Goal: Transaction & Acquisition: Purchase product/service

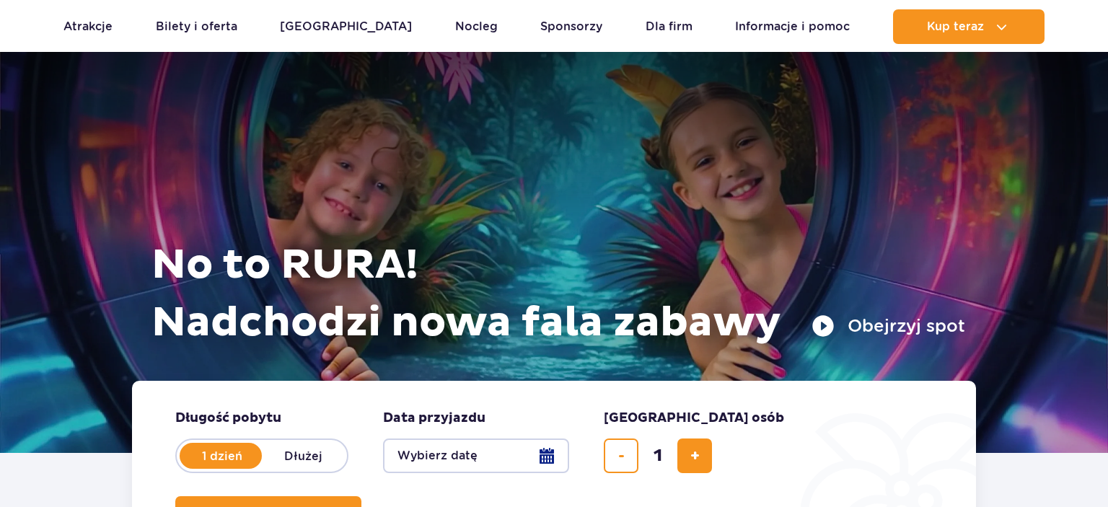
scroll to position [533, 0]
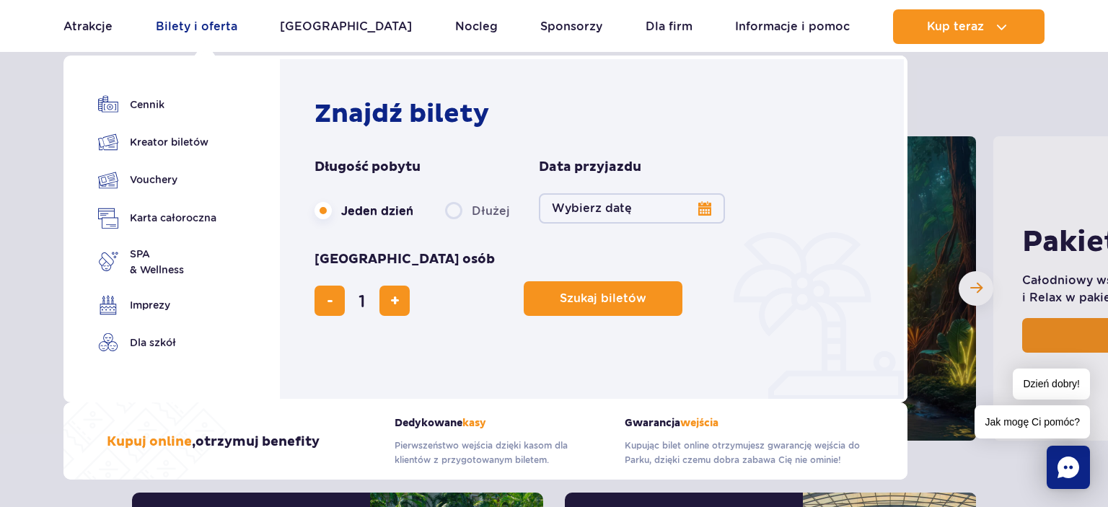
click at [204, 25] on link "Bilety i oferta" at bounding box center [196, 26] width 81 height 35
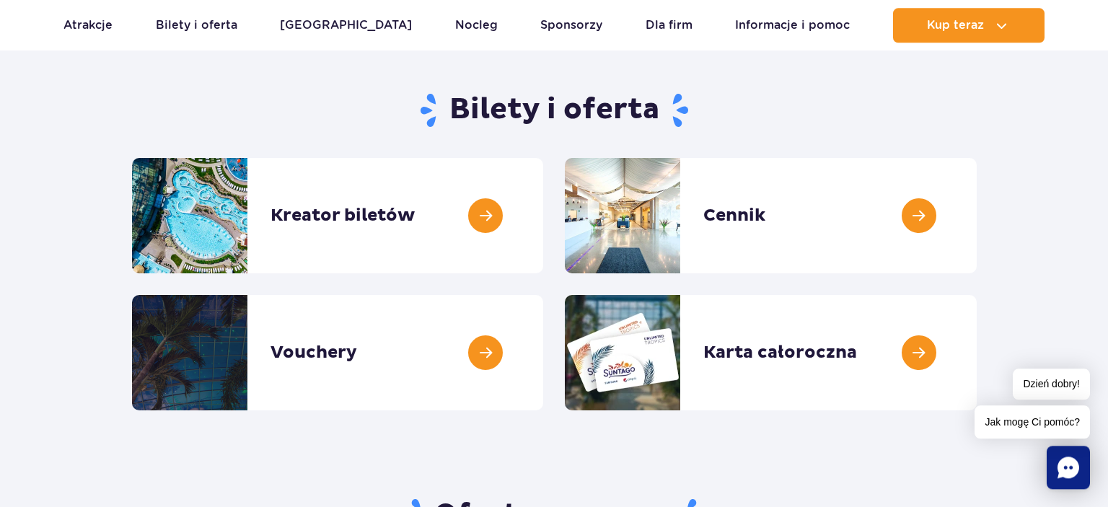
scroll to position [76, 0]
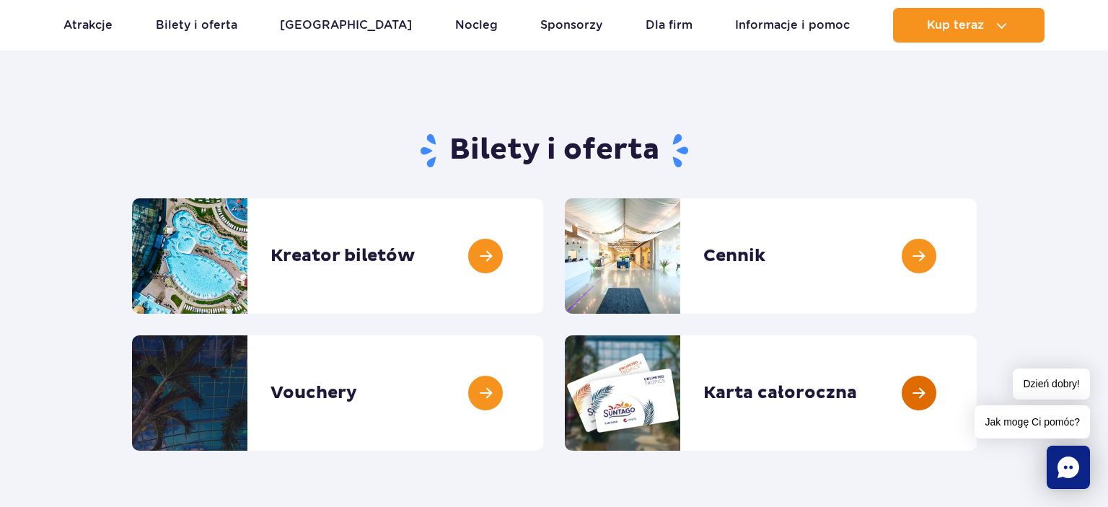
click at [976, 390] on link at bounding box center [976, 392] width 0 height 115
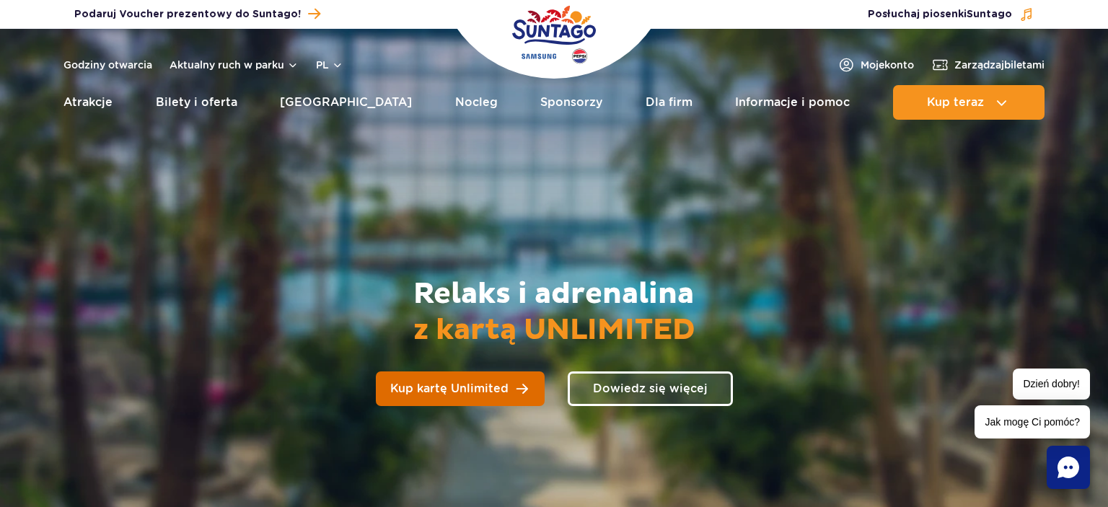
click at [466, 387] on span "Kup kartę Unlimited" at bounding box center [449, 389] width 118 height 12
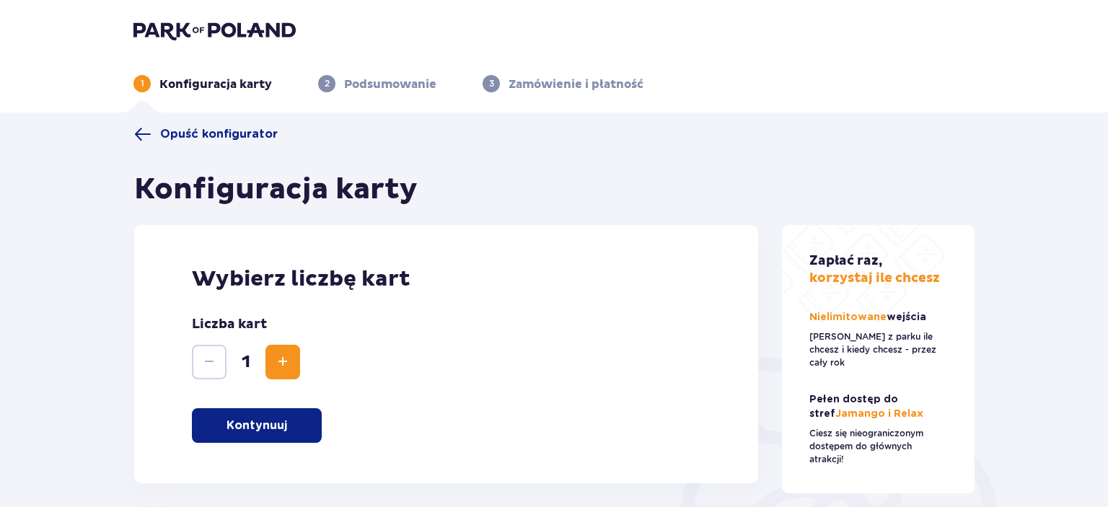
click at [270, 429] on p "Kontynuuj" at bounding box center [256, 426] width 61 height 16
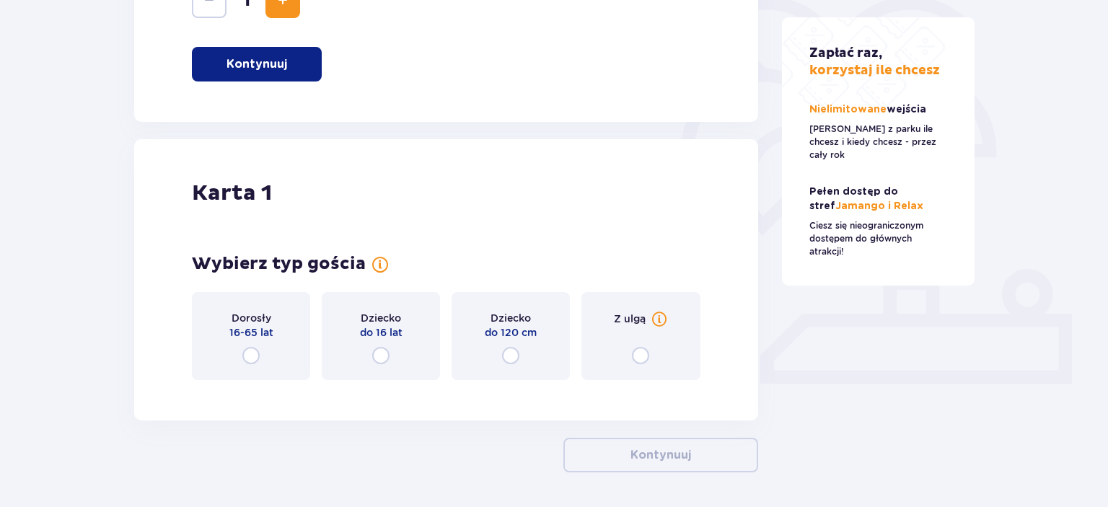
scroll to position [412, 0]
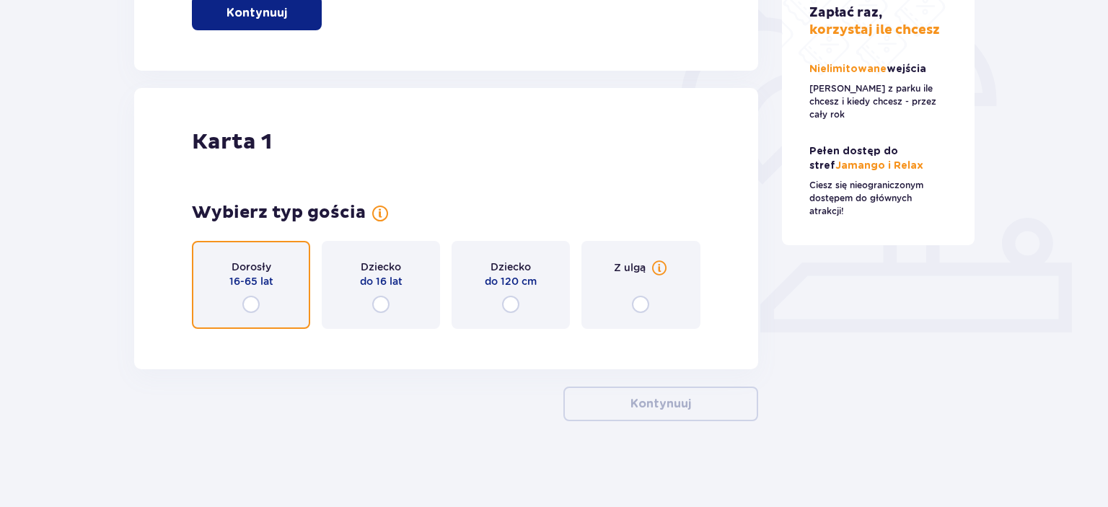
click at [244, 303] on input "radio" at bounding box center [250, 304] width 17 height 17
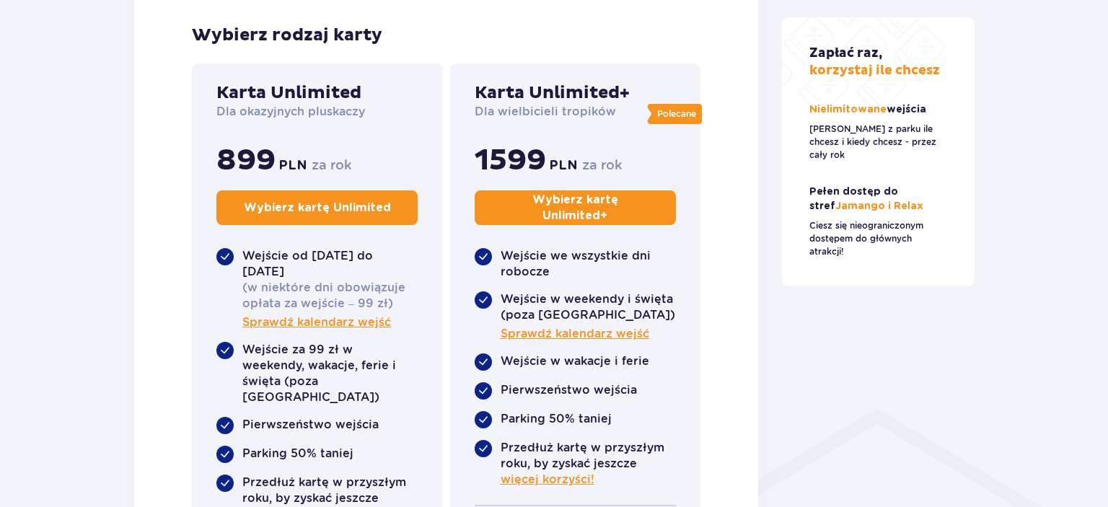
scroll to position [770, 0]
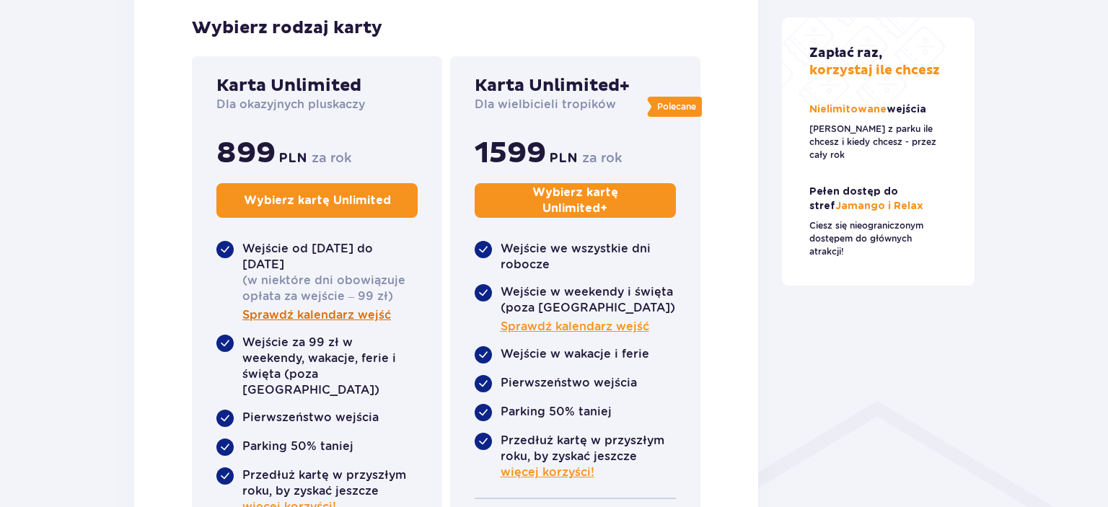
click at [317, 315] on span "Sprawdź kalendarz wejść" at bounding box center [316, 315] width 149 height 16
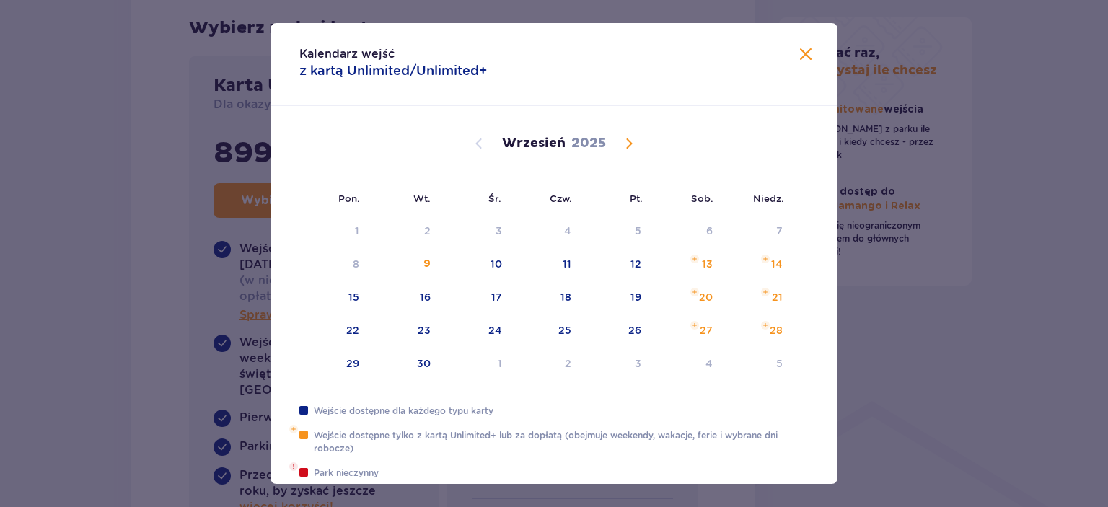
click at [808, 51] on span at bounding box center [805, 54] width 17 height 17
